Goal: Find specific page/section: Find specific page/section

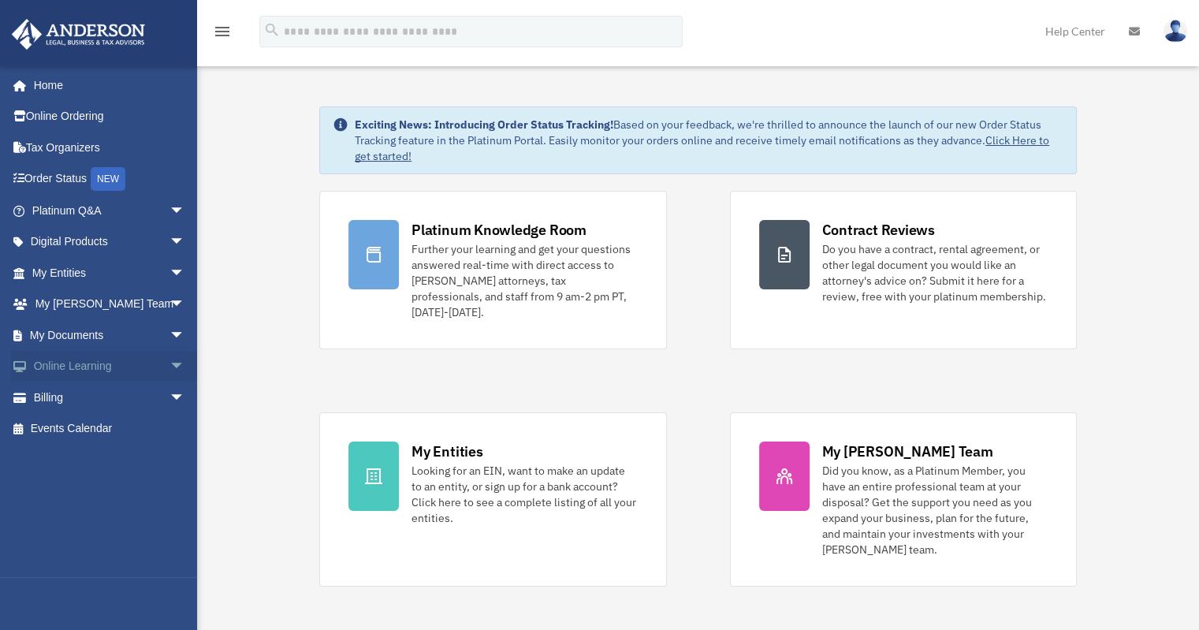
click at [169, 363] on span "arrow_drop_down" at bounding box center [185, 367] width 32 height 32
click at [169, 363] on span "arrow_drop_up" at bounding box center [185, 367] width 32 height 32
click at [169, 338] on span "arrow_drop_down" at bounding box center [185, 335] width 32 height 32
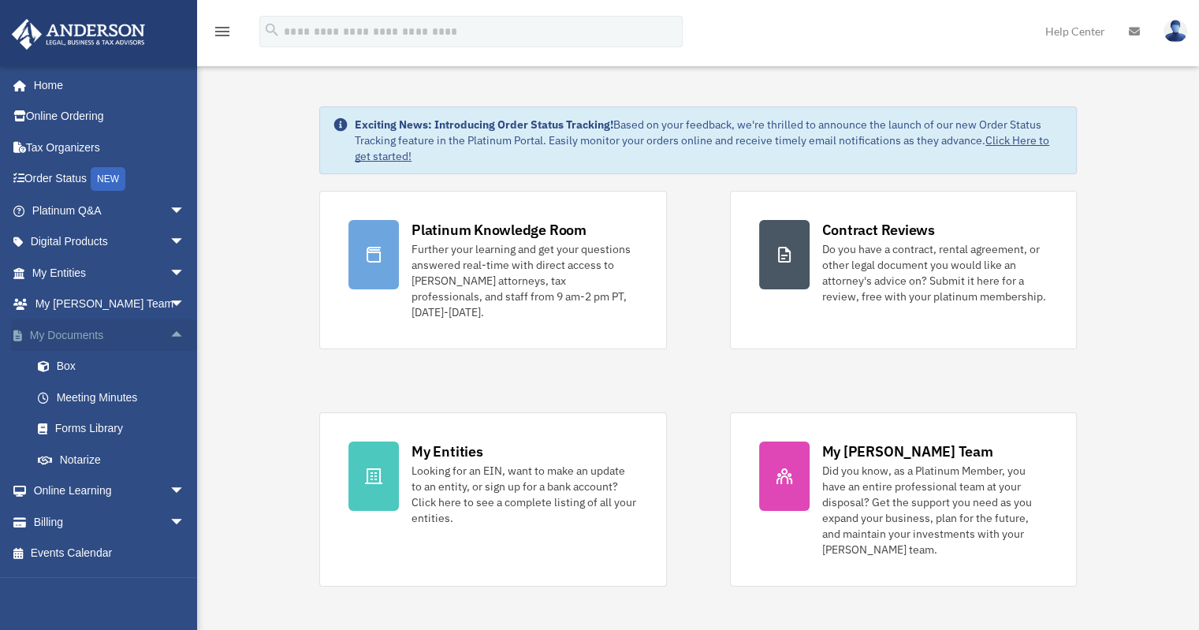
click at [169, 338] on span "arrow_drop_up" at bounding box center [185, 335] width 32 height 32
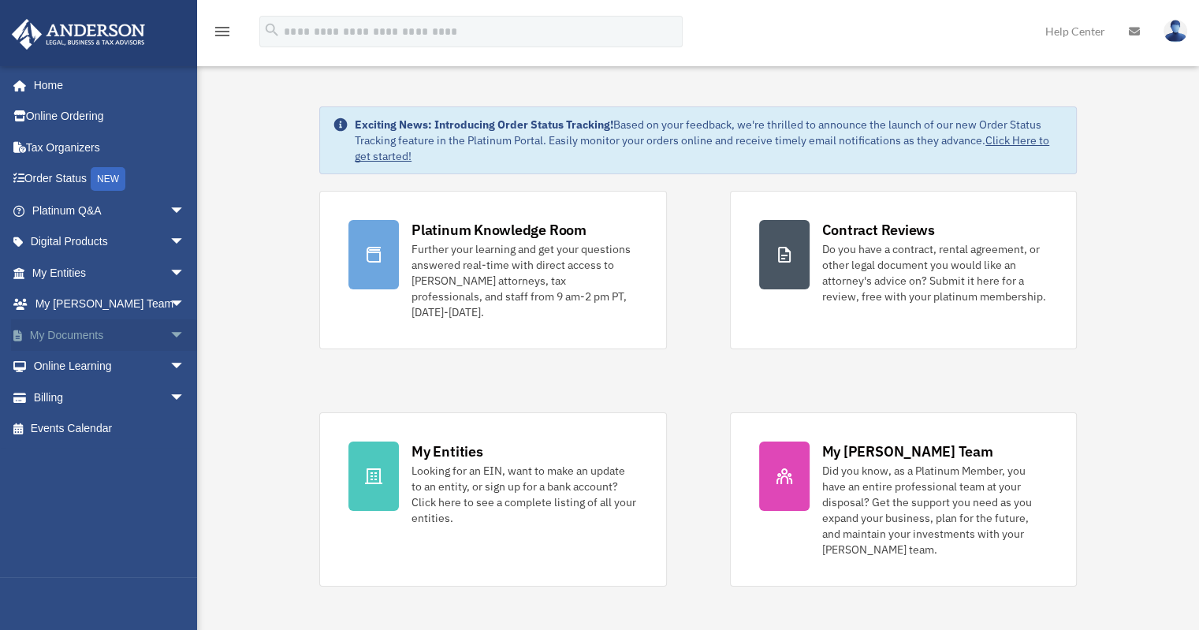
click at [169, 337] on span "arrow_drop_down" at bounding box center [185, 335] width 32 height 32
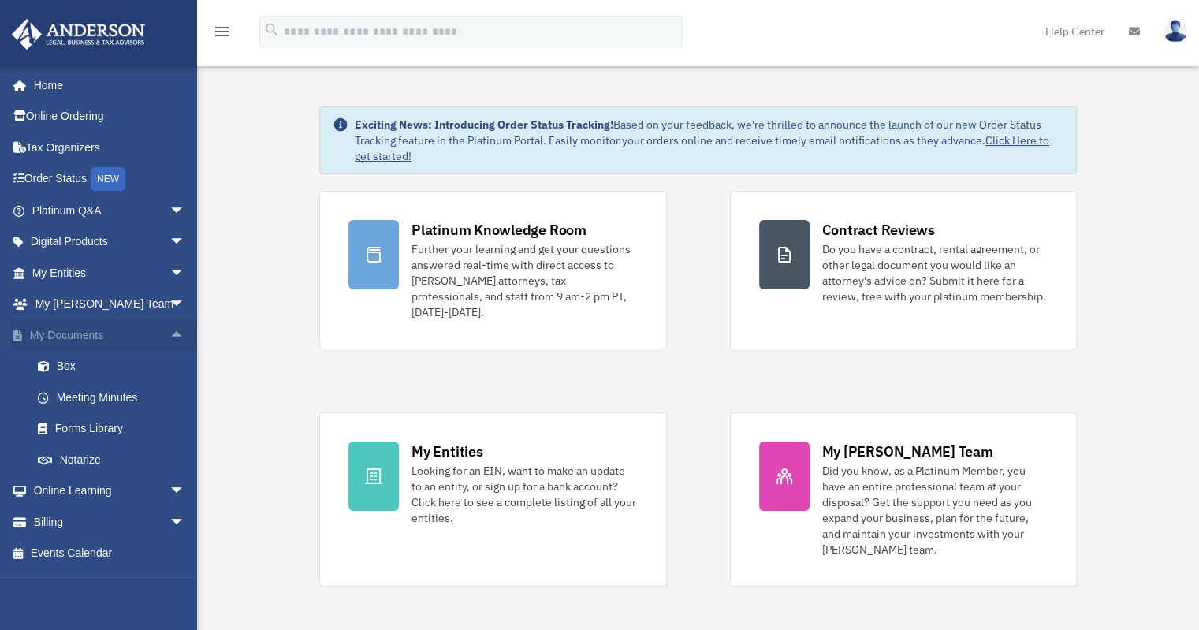
click at [169, 337] on span "arrow_drop_up" at bounding box center [185, 335] width 32 height 32
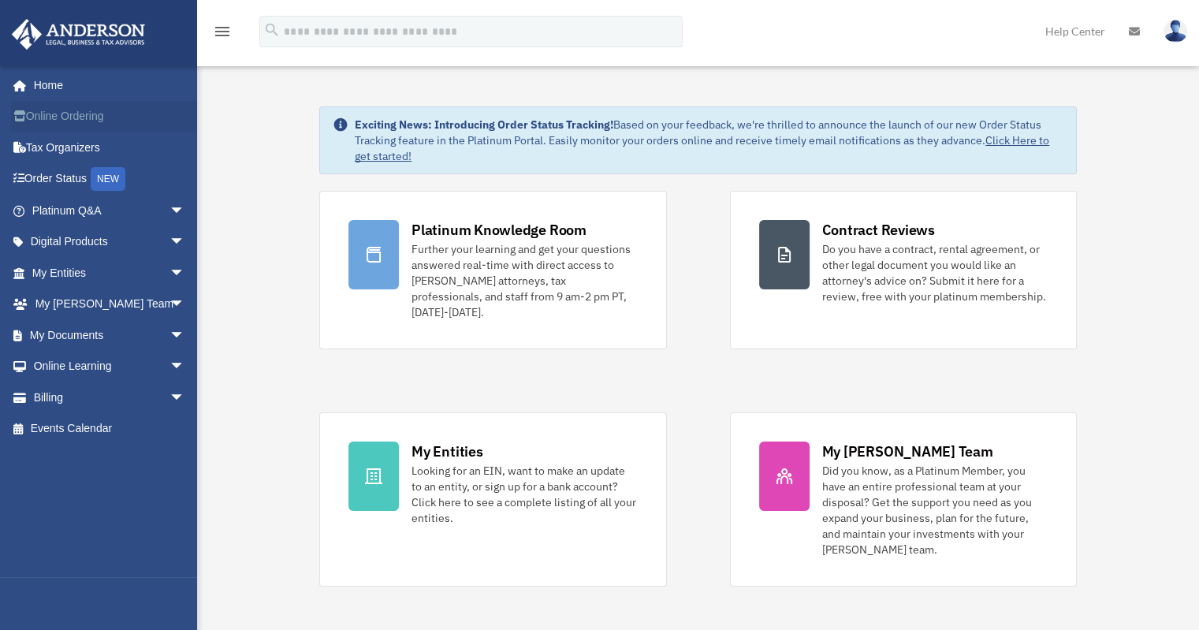
click at [99, 117] on link "Online Ordering" at bounding box center [110, 117] width 198 height 32
click at [41, 110] on link "Online Ordering" at bounding box center [110, 117] width 198 height 32
click at [80, 114] on link "Online Ordering" at bounding box center [110, 117] width 198 height 32
click at [76, 113] on link "Online Ordering" at bounding box center [110, 117] width 198 height 32
click at [82, 144] on link "Tax Organizers" at bounding box center [110, 148] width 198 height 32
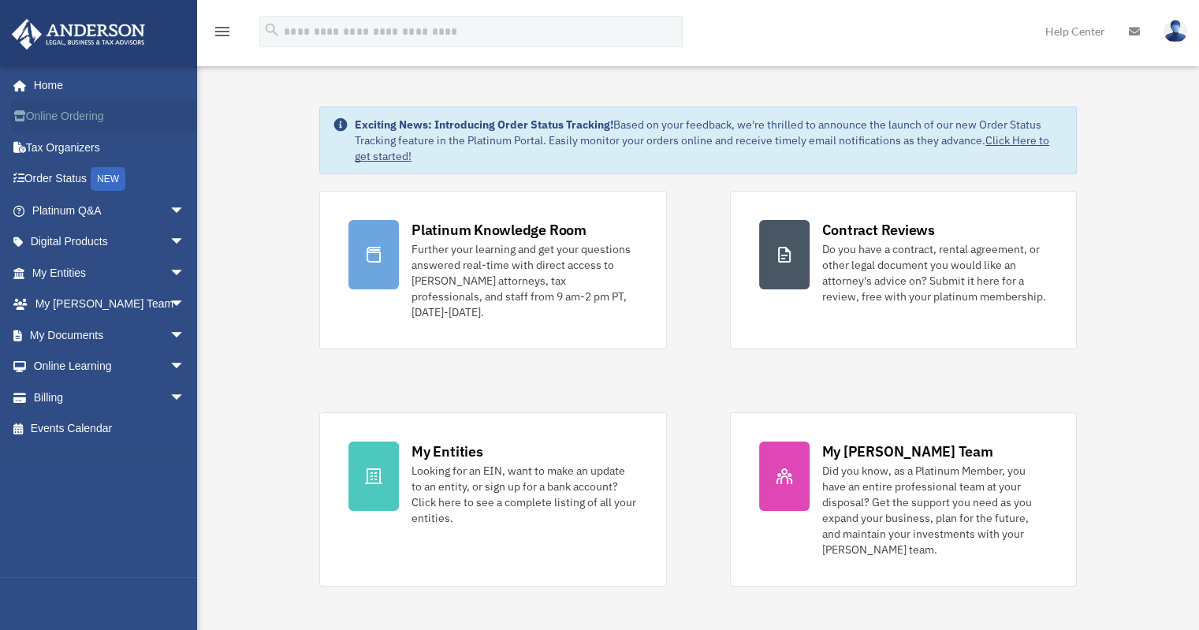
click at [88, 111] on link "Online Ordering" at bounding box center [110, 117] width 198 height 32
